Goal: Find specific page/section: Find specific page/section

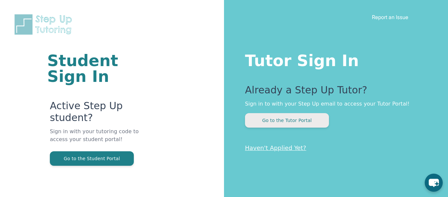
click at [254, 121] on button "Go to the Tutor Portal" at bounding box center [287, 120] width 84 height 14
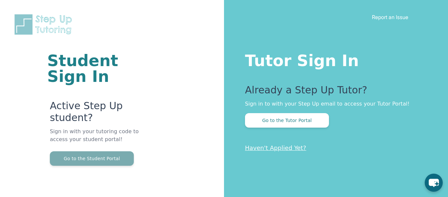
click at [80, 154] on button "Go to the Student Portal" at bounding box center [92, 158] width 84 height 14
